Goal: Task Accomplishment & Management: Use online tool/utility

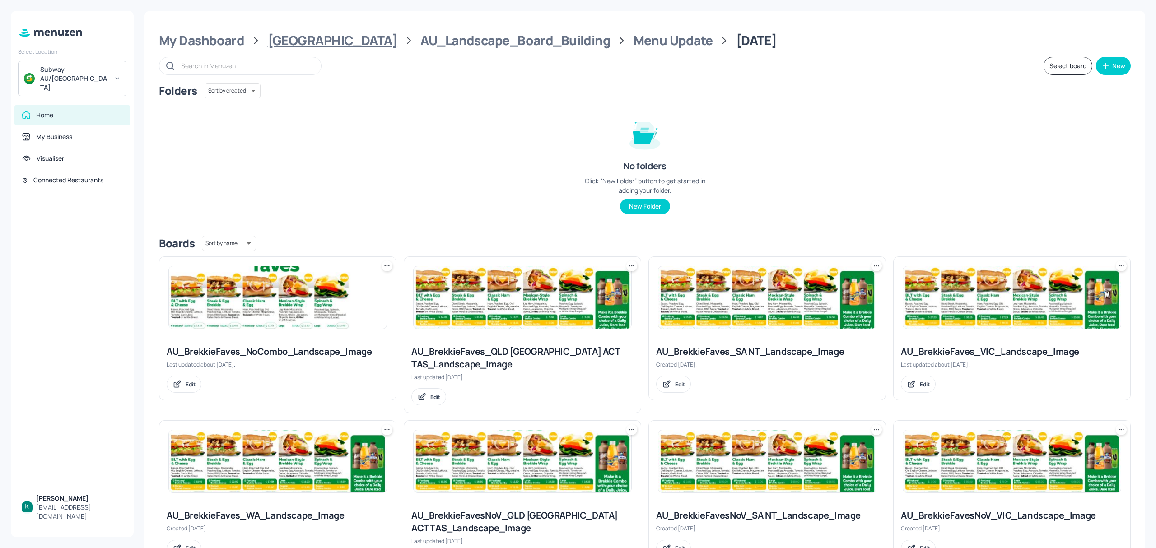
click at [313, 40] on div "[GEOGRAPHIC_DATA]" at bounding box center [333, 41] width 130 height 16
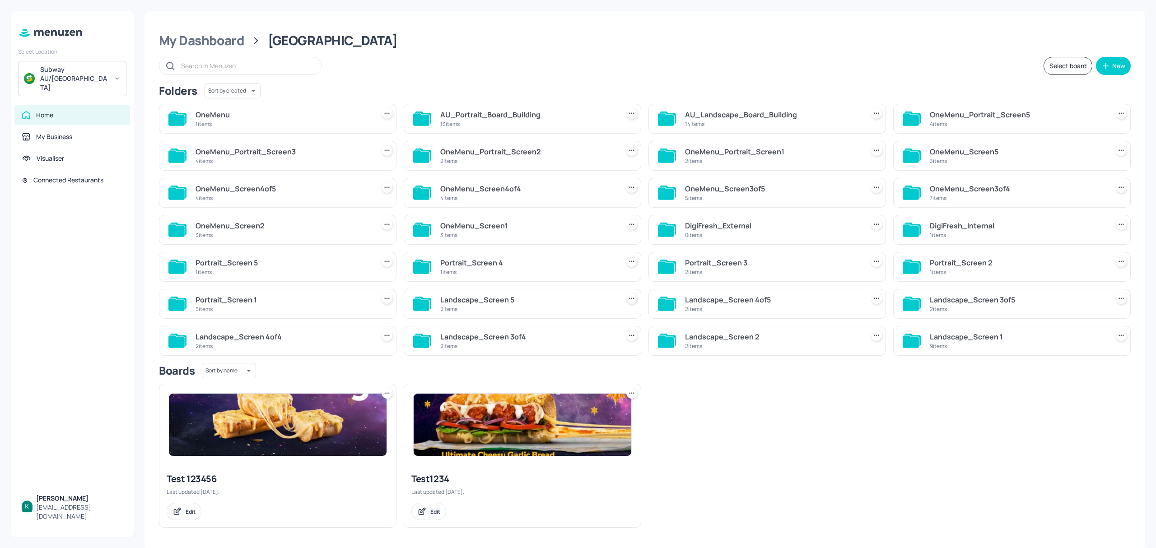
click at [774, 119] on div "AU_Landscape_Board_Building" at bounding box center [772, 114] width 175 height 11
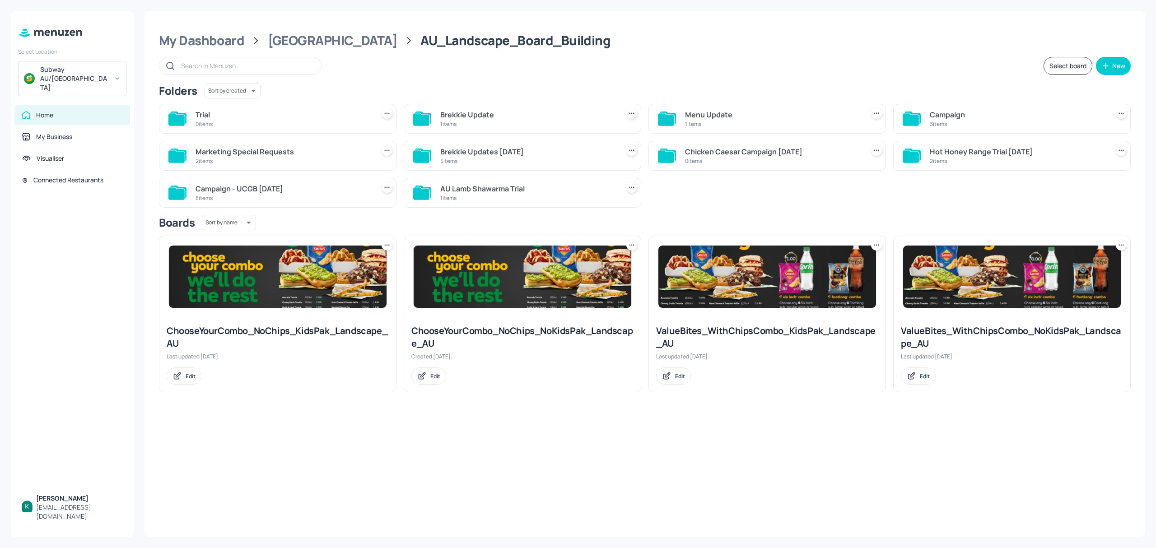
click at [973, 127] on div "3 items" at bounding box center [1017, 124] width 175 height 8
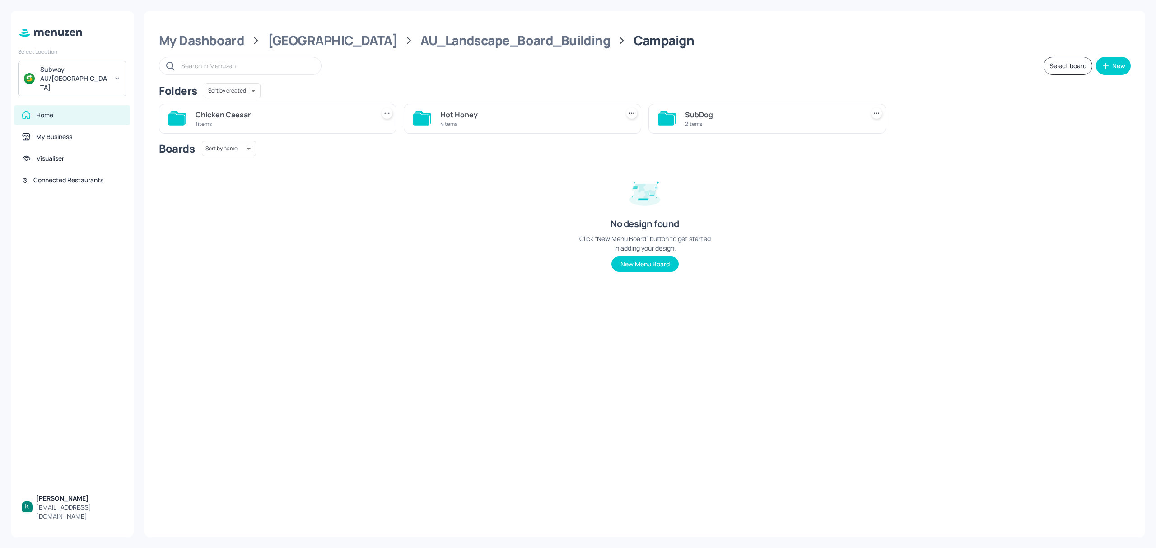
click at [452, 118] on div "Hot Honey" at bounding box center [527, 114] width 175 height 11
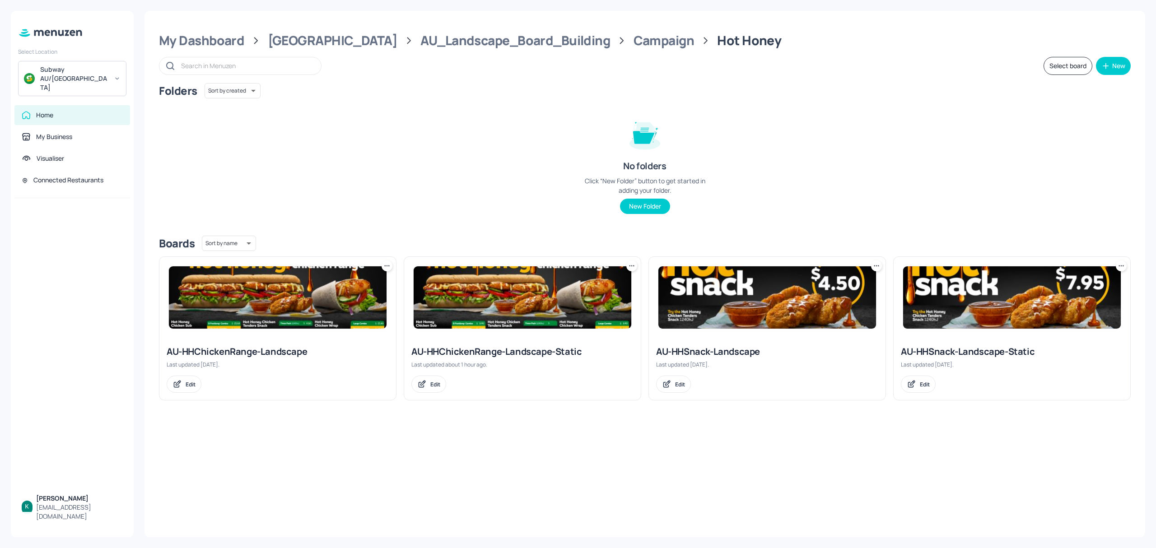
click at [495, 351] on div "AU-HHChickenRange-Landscape-Static" at bounding box center [523, 352] width 222 height 13
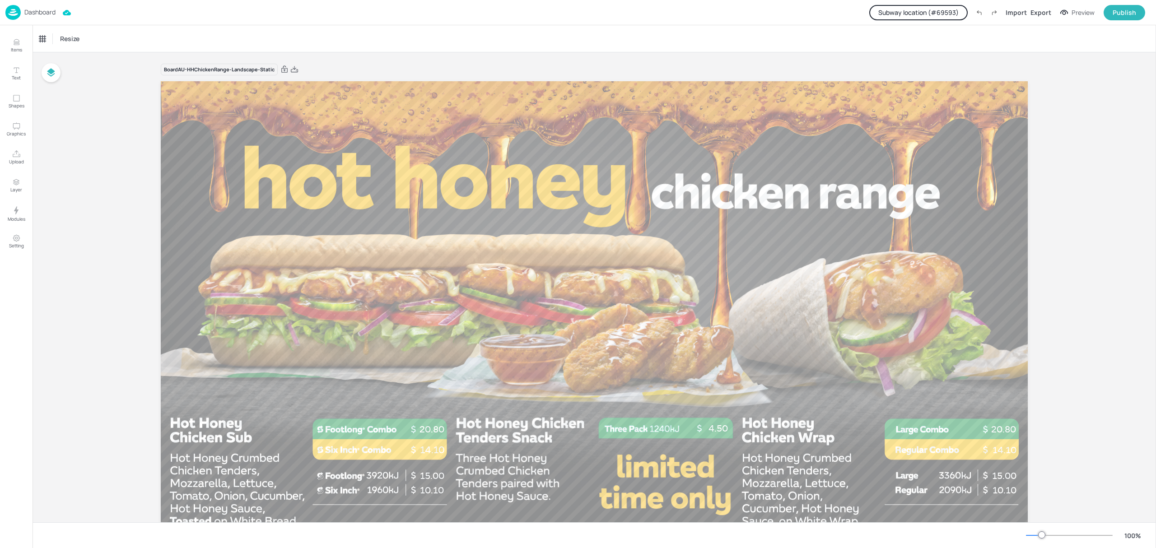
click at [909, 12] on button "Subway location (# 69593 )" at bounding box center [919, 12] width 98 height 15
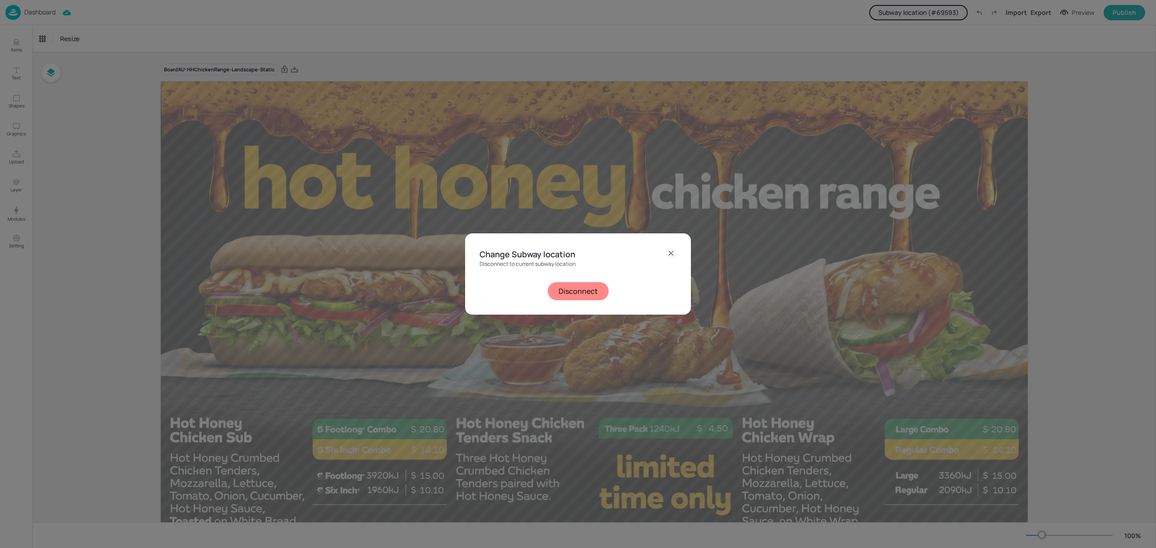
click at [555, 282] on div "Disconnect" at bounding box center [578, 291] width 197 height 18
click at [577, 299] on button "Disconnect" at bounding box center [578, 291] width 61 height 18
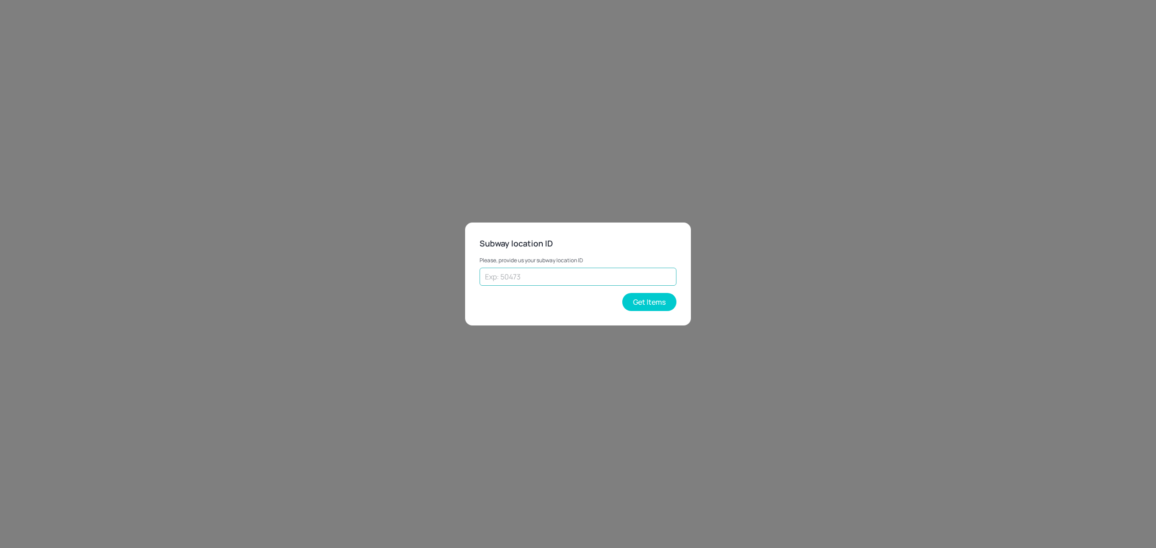
click at [532, 272] on input "text" at bounding box center [578, 277] width 197 height 18
paste input "35478"
type input "35478"
click at [662, 300] on button "Get Items" at bounding box center [649, 302] width 54 height 18
